Goal: Transaction & Acquisition: Download file/media

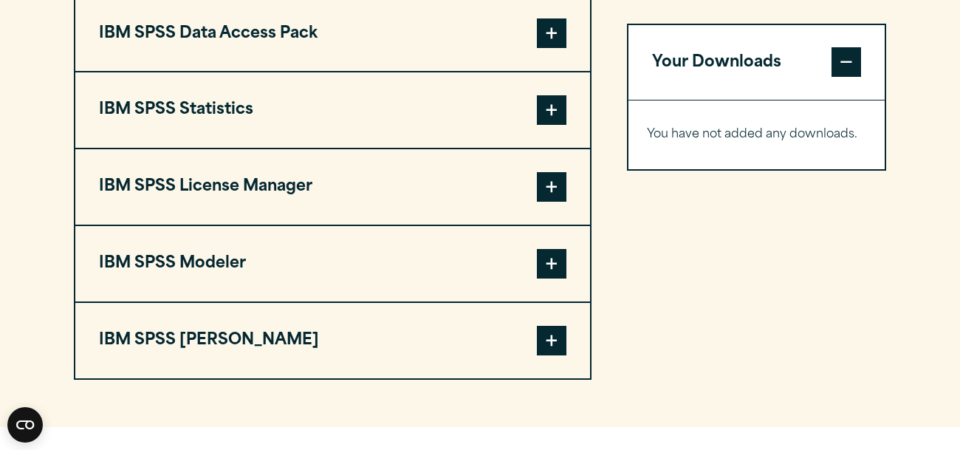
scroll to position [1210, 0]
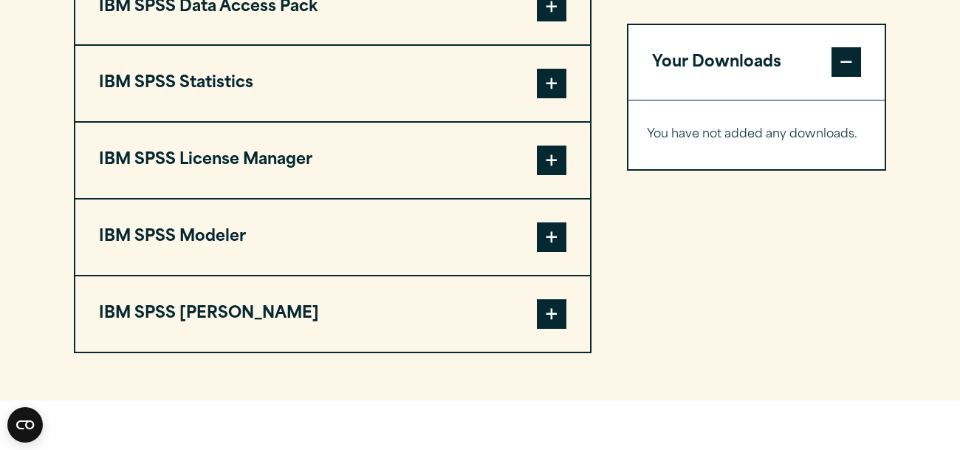
click at [545, 21] on span at bounding box center [552, 7] width 30 height 30
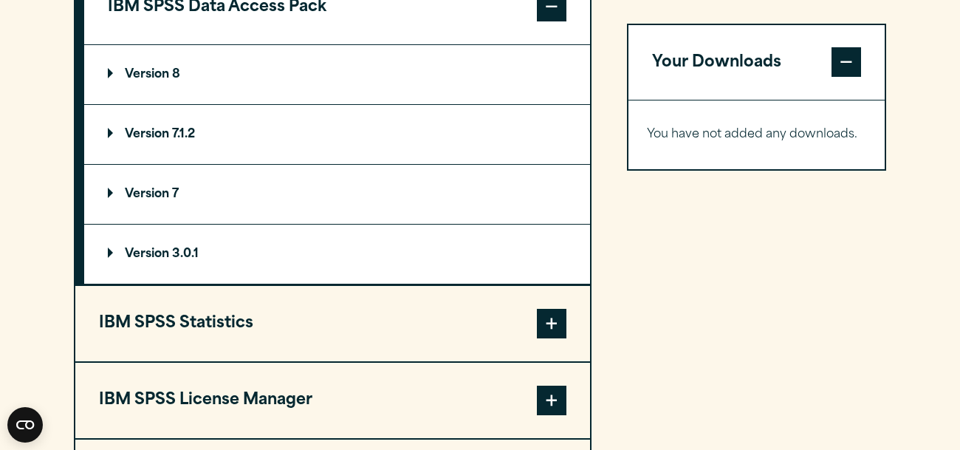
click at [167, 276] on summary "Version 3.0.1" at bounding box center [337, 254] width 506 height 59
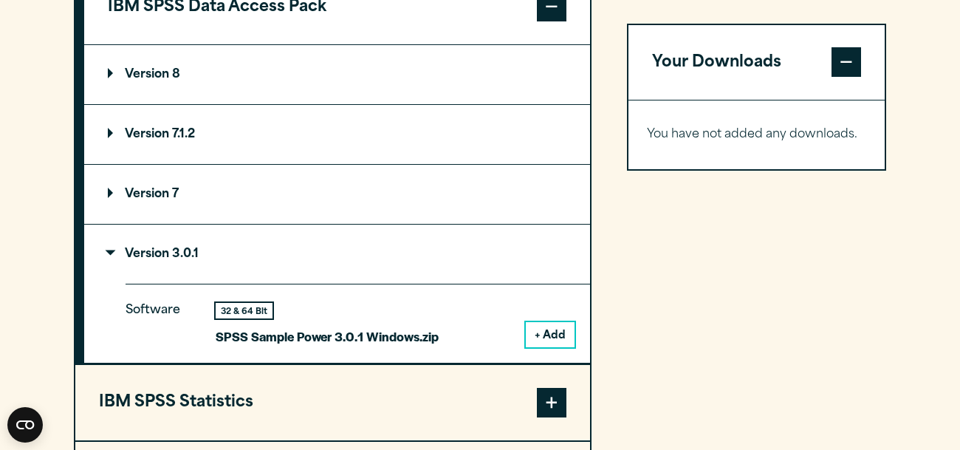
click at [540, 347] on button "+ Add" at bounding box center [550, 334] width 49 height 25
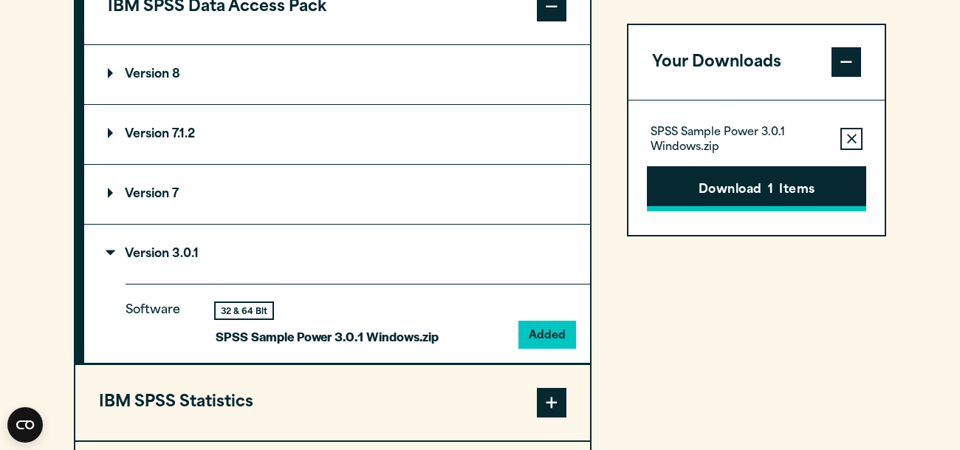
click at [718, 192] on button "Download 1 Items" at bounding box center [756, 189] width 219 height 46
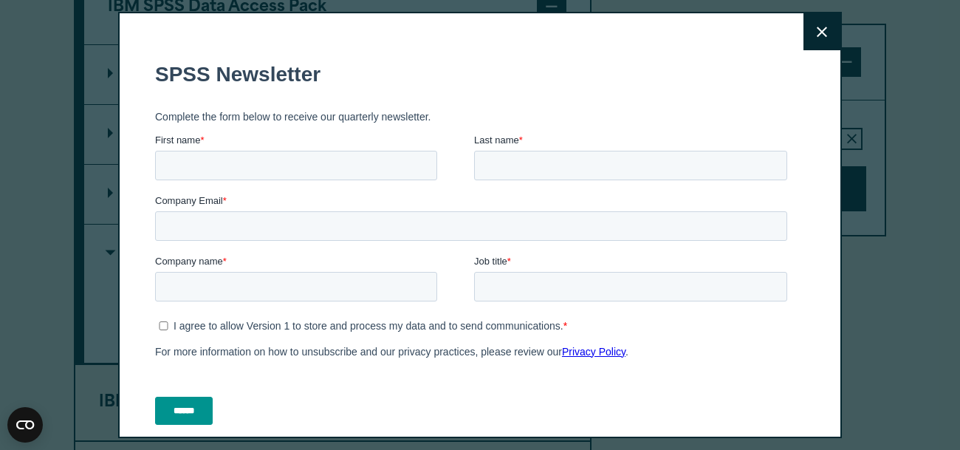
click at [821, 34] on icon at bounding box center [822, 32] width 10 height 11
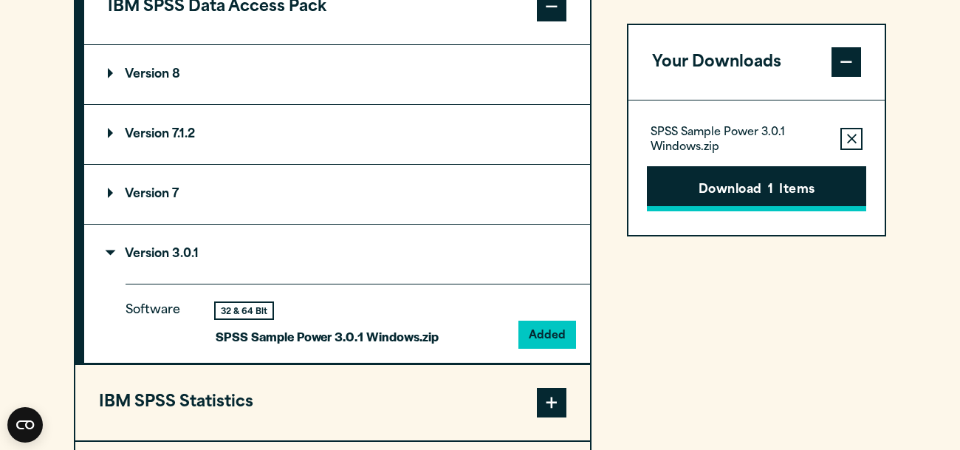
click at [739, 179] on button "Download 1 Items" at bounding box center [756, 189] width 219 height 46
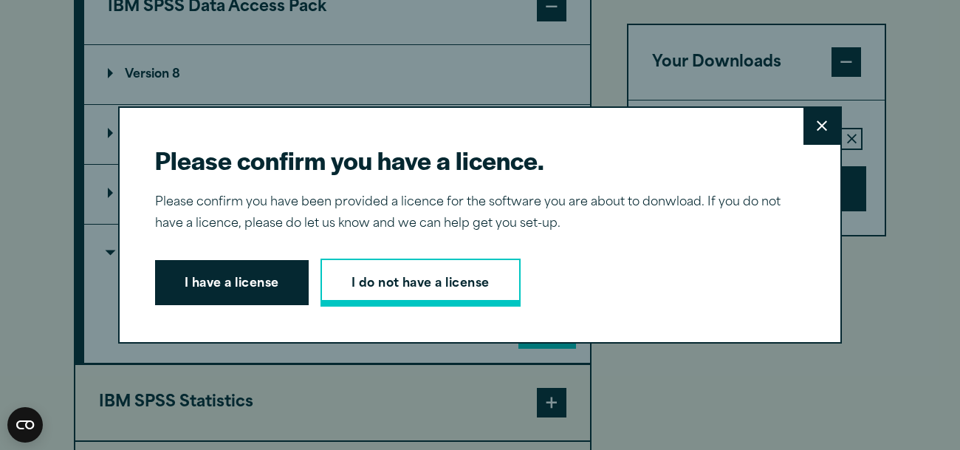
click at [395, 295] on link "I do not have a license" at bounding box center [421, 282] width 200 height 49
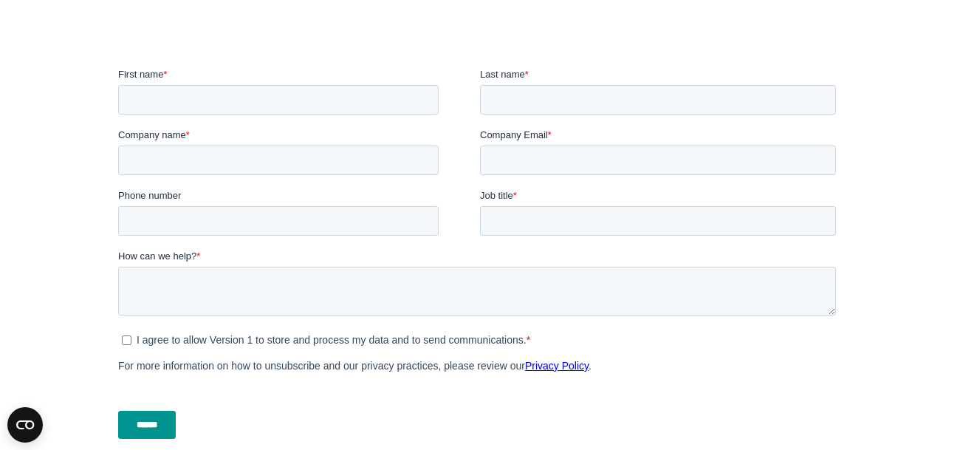
scroll to position [457, 0]
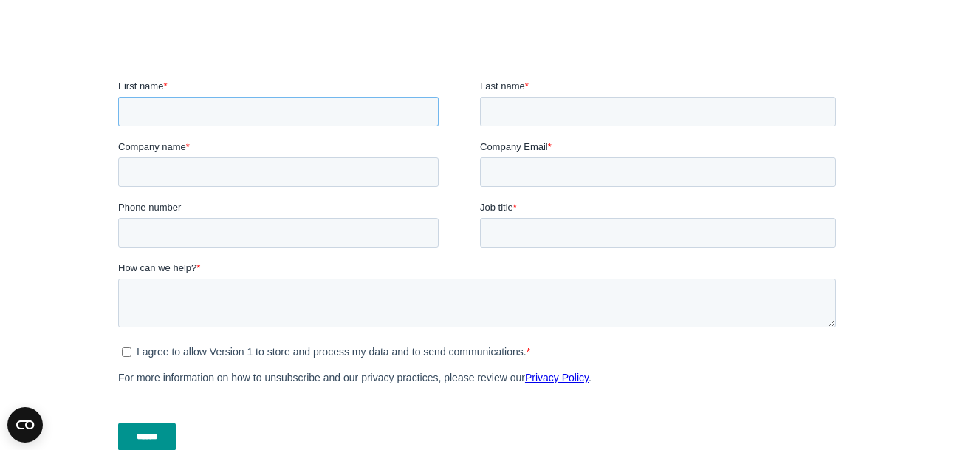
click at [199, 116] on input "First name *" at bounding box center [278, 112] width 321 height 30
type input "***"
type input "*******"
type input "**********"
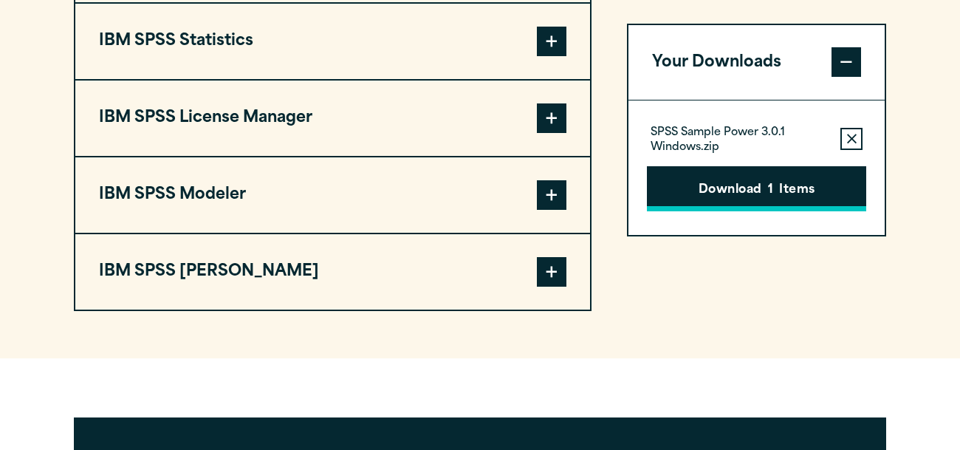
scroll to position [1252, 0]
click at [699, 191] on button "Download 1 Items" at bounding box center [756, 189] width 219 height 46
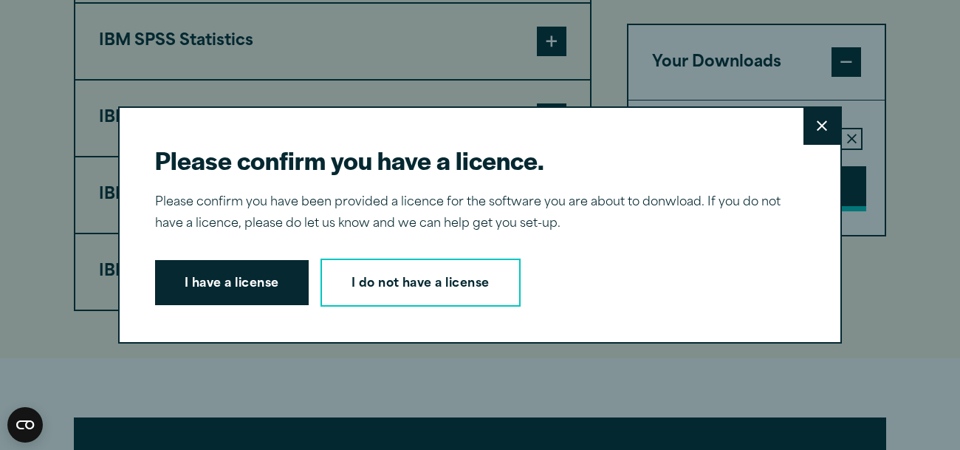
scroll to position [0, 0]
click at [212, 291] on button "I have a license" at bounding box center [232, 283] width 154 height 46
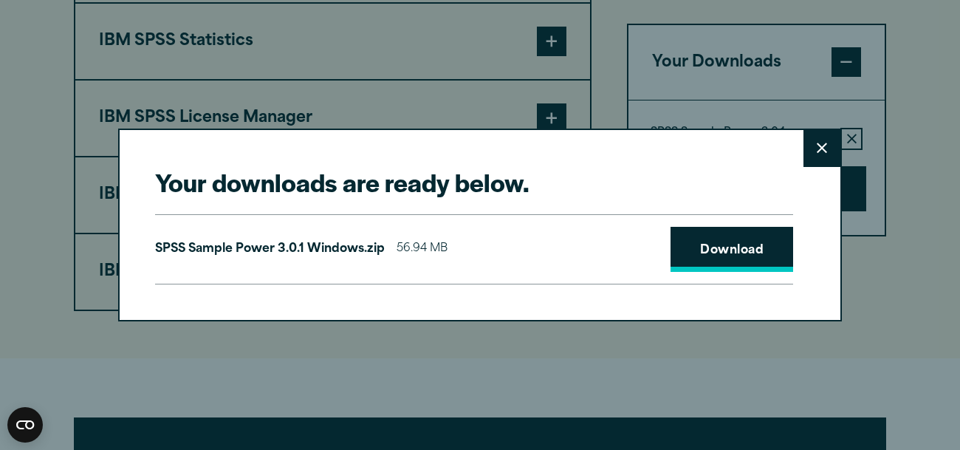
click at [702, 239] on link "Download" at bounding box center [732, 250] width 123 height 46
click at [824, 146] on icon at bounding box center [822, 148] width 10 height 10
